Goal: Information Seeking & Learning: Learn about a topic

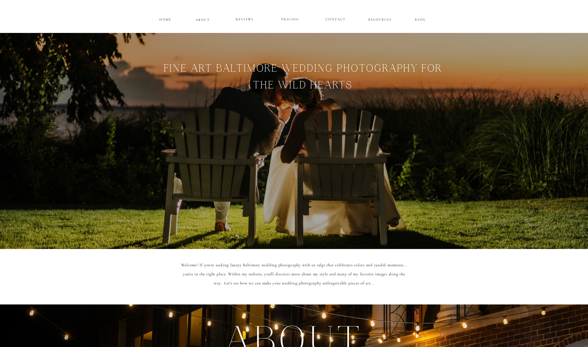
click at [203, 19] on p "ABOUT" at bounding box center [203, 19] width 14 height 5
click at [292, 19] on p "PRICING" at bounding box center [290, 19] width 33 height 7
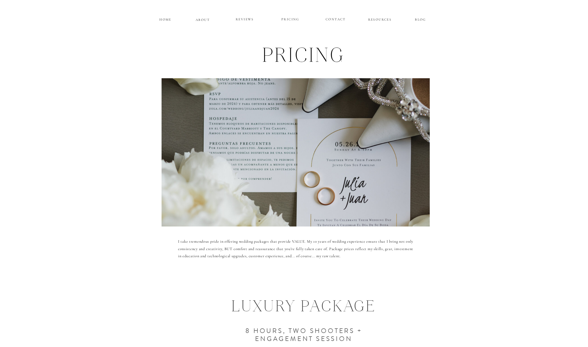
click at [199, 20] on p "ABOUT" at bounding box center [203, 19] width 14 height 5
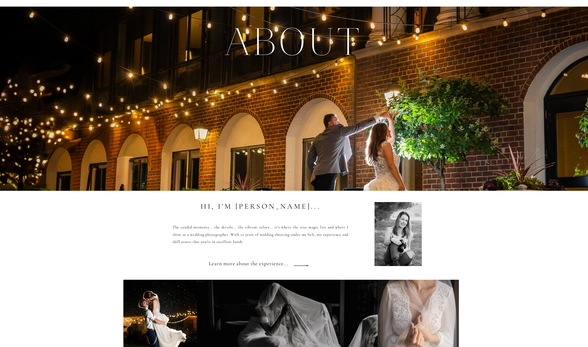
scroll to position [417, 0]
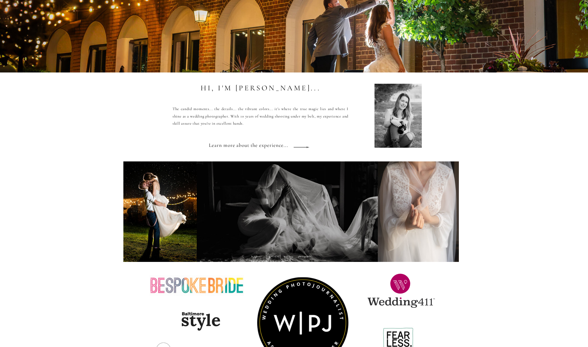
click at [262, 146] on h3 "Learn more about the experience..." at bounding box center [251, 147] width 85 height 15
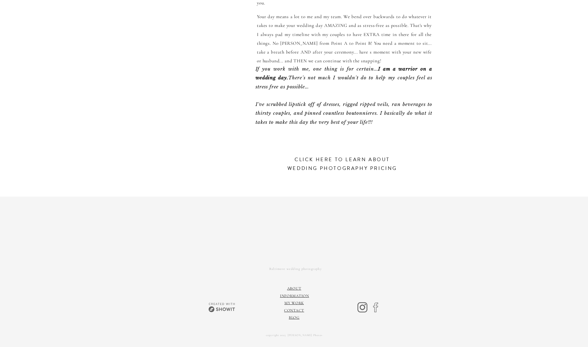
scroll to position [155, 0]
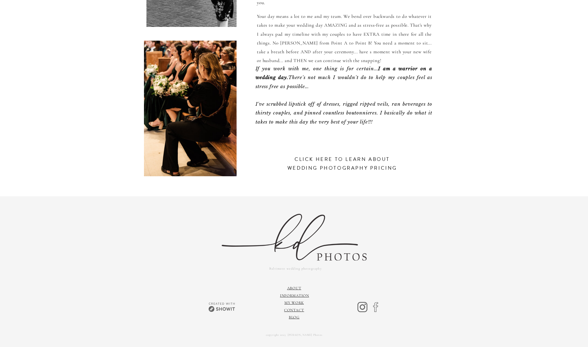
click at [329, 165] on h3 "click here to learn about wedding photography pricing" at bounding box center [342, 168] width 116 height 27
